Goal: Transaction & Acquisition: Purchase product/service

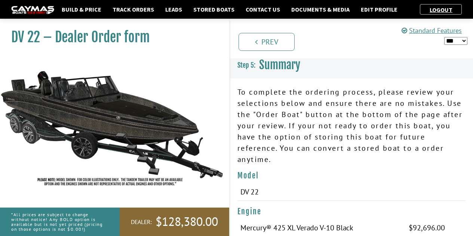
select select "*"
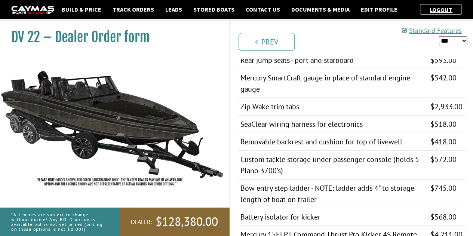
scroll to position [846, 0]
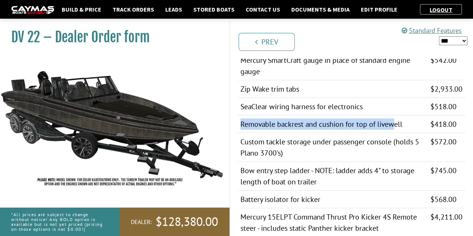
drag, startPoint x: 238, startPoint y: 116, endPoint x: 393, endPoint y: 123, distance: 155.5
click at [393, 123] on td "Removable backrest and cushion for top of livewell" at bounding box center [333, 125] width 190 height 18
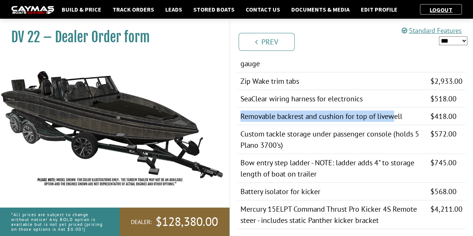
scroll to position [853, 0]
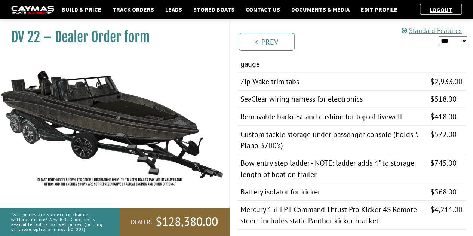
drag, startPoint x: 394, startPoint y: 164, endPoint x: 342, endPoint y: 179, distance: 53.7
click at [342, 183] on td "Battery isolator for kicker" at bounding box center [333, 192] width 190 height 18
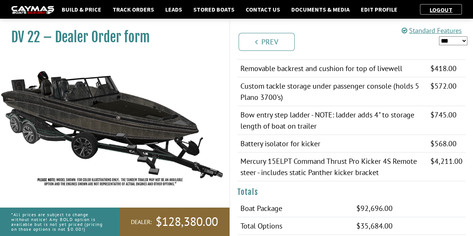
scroll to position [901, 0]
click at [260, 45] on link "Prev" at bounding box center [267, 42] width 56 height 18
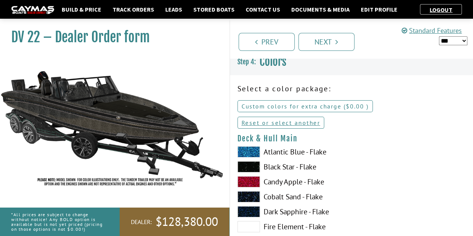
scroll to position [0, 0]
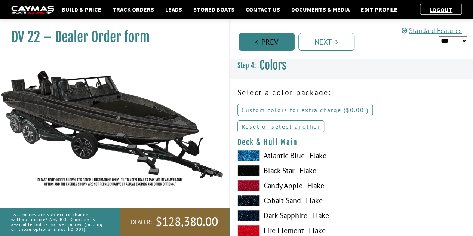
click at [272, 48] on link "Prev" at bounding box center [267, 42] width 56 height 18
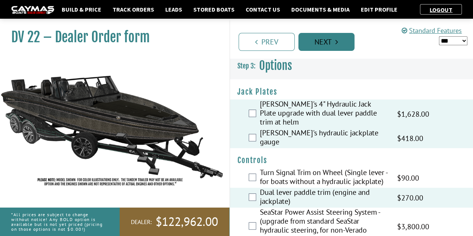
click at [326, 46] on link "Next" at bounding box center [327, 42] width 56 height 18
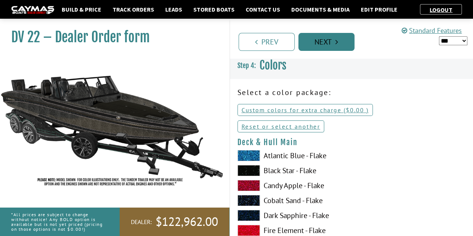
click at [331, 44] on link "Next" at bounding box center [327, 42] width 56 height 18
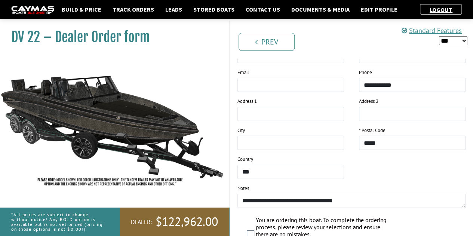
scroll to position [1057, 0]
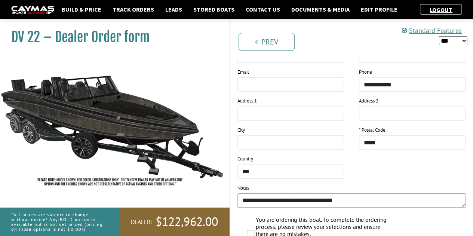
click at [366, 193] on textarea "**********" at bounding box center [352, 200] width 229 height 14
type textarea "*"
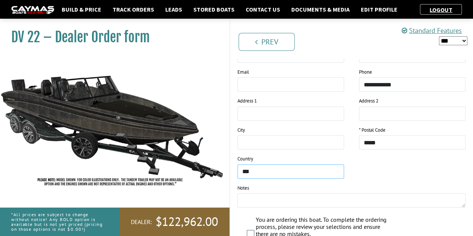
click at [270, 165] on select "**********" at bounding box center [291, 172] width 107 height 14
click at [271, 135] on input "text" at bounding box center [291, 142] width 107 height 14
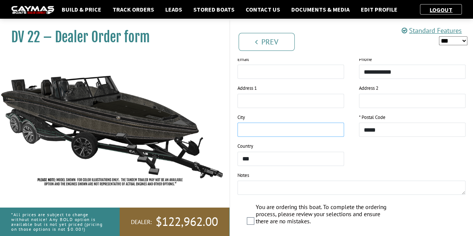
scroll to position [1116, 0]
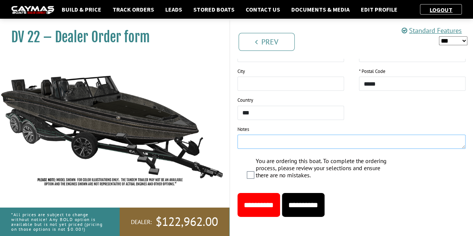
click at [260, 137] on textarea at bounding box center [352, 142] width 229 height 14
type textarea "*"
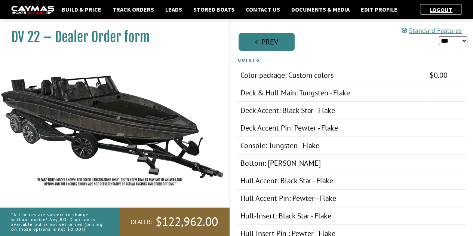
scroll to position [186, 0]
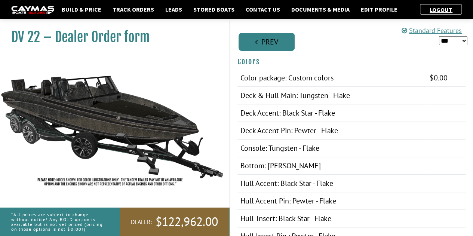
click at [254, 40] on link "Prev" at bounding box center [267, 42] width 56 height 18
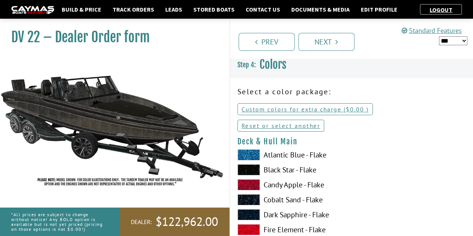
scroll to position [0, 0]
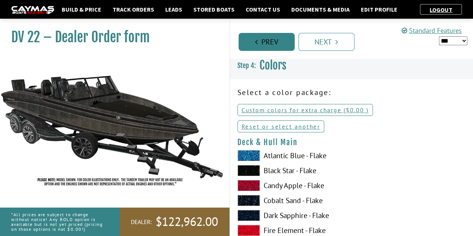
click at [283, 43] on link "Prev" at bounding box center [267, 42] width 56 height 18
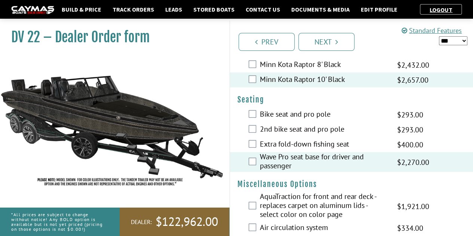
scroll to position [852, 0]
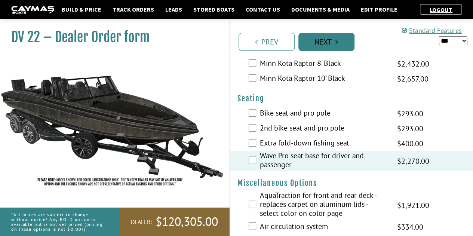
click at [329, 41] on link "Next" at bounding box center [327, 42] width 56 height 18
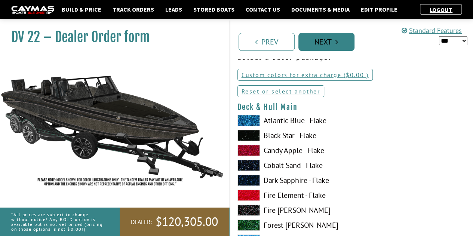
scroll to position [0, 0]
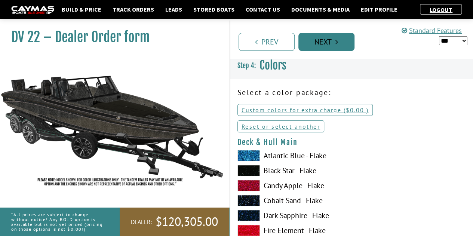
click at [332, 43] on link "Next" at bounding box center [327, 42] width 56 height 18
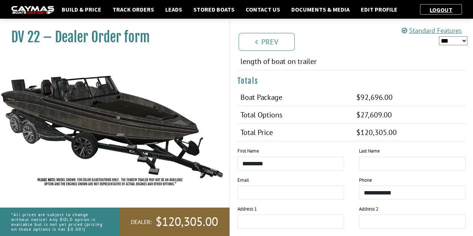
scroll to position [1098, 0]
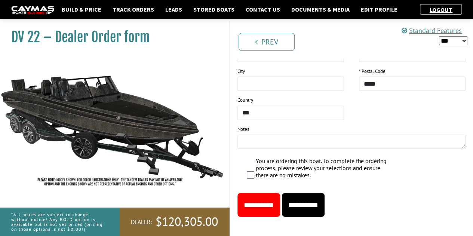
click at [267, 201] on input "**********" at bounding box center [259, 205] width 43 height 24
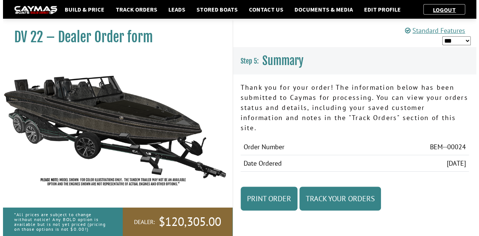
scroll to position [0, 0]
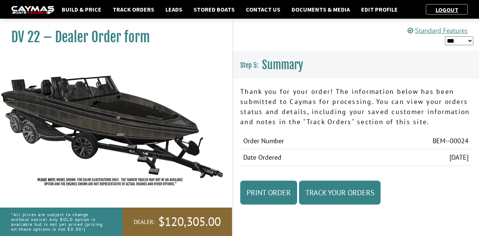
click at [34, 12] on img at bounding box center [32, 10] width 43 height 8
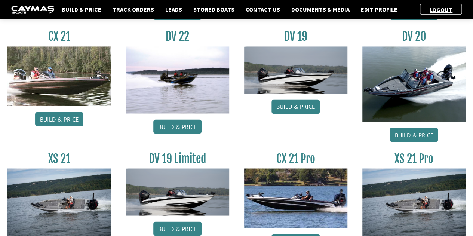
scroll to position [589, 0]
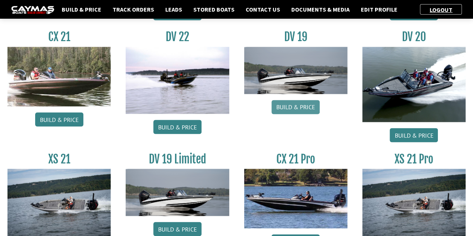
click at [300, 101] on link "Build & Price" at bounding box center [296, 107] width 48 height 14
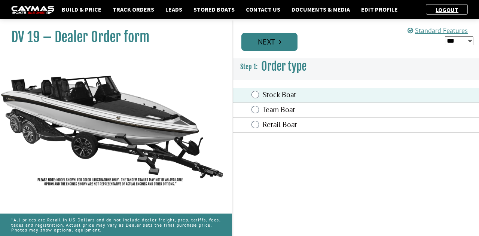
click at [278, 39] on link "Next" at bounding box center [269, 42] width 56 height 18
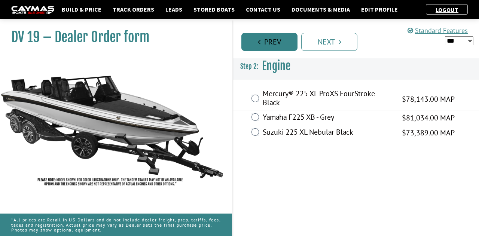
click at [264, 42] on link "Prev" at bounding box center [269, 42] width 56 height 18
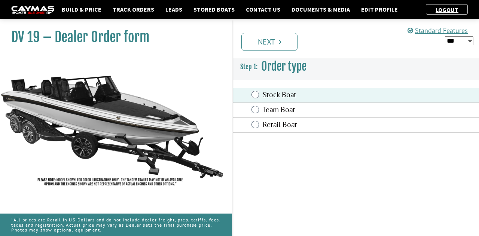
click at [264, 42] on link "Next" at bounding box center [269, 42] width 56 height 18
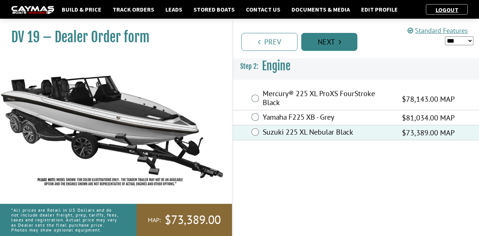
click at [313, 46] on link "Next" at bounding box center [329, 42] width 56 height 18
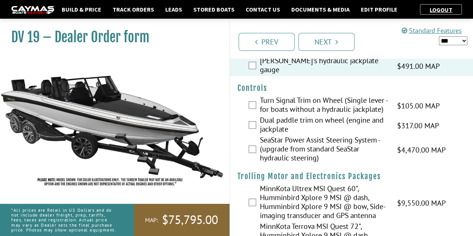
scroll to position [73, 0]
click at [316, 115] on label "Dual paddle trim on wheel (engine and jackplate" at bounding box center [324, 125] width 128 height 20
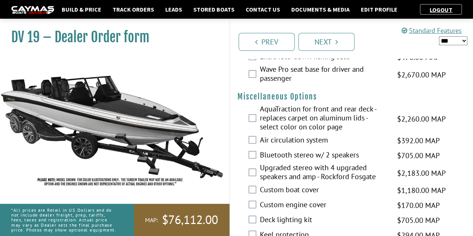
scroll to position [1014, 0]
click at [143, 5] on link "Track Orders" at bounding box center [133, 9] width 49 height 10
